Goal: Navigation & Orientation: Find specific page/section

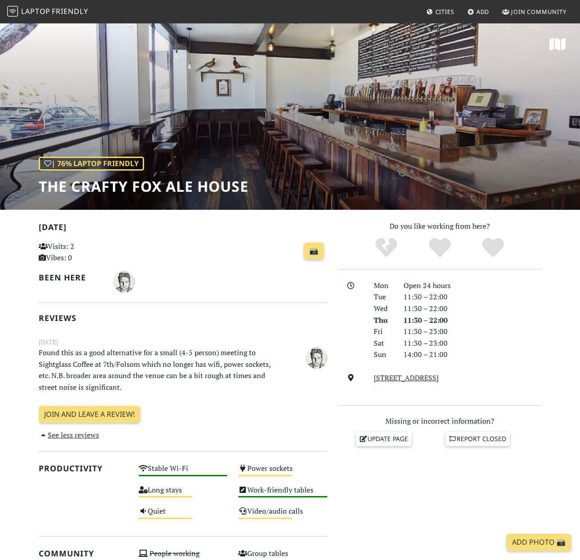
click at [59, 10] on span "Friendly" at bounding box center [70, 11] width 36 height 10
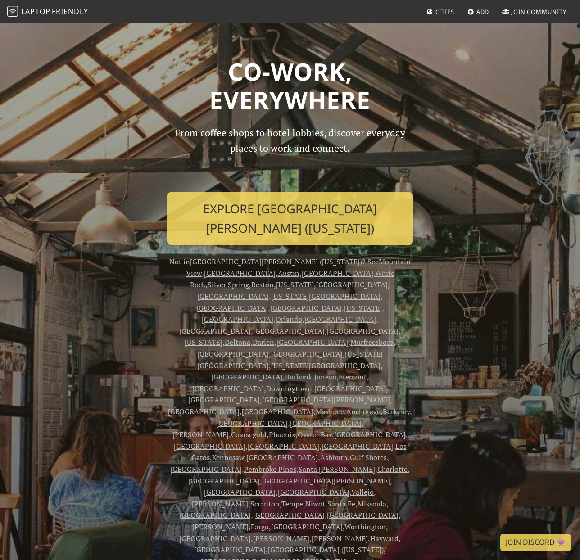
click at [273, 314] on link "[GEOGRAPHIC_DATA]" at bounding box center [238, 319] width 72 height 10
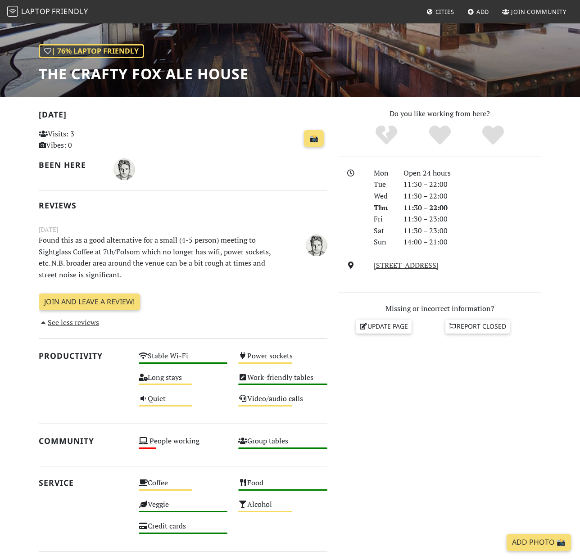
scroll to position [285, 0]
